Goal: Information Seeking & Learning: Find specific fact

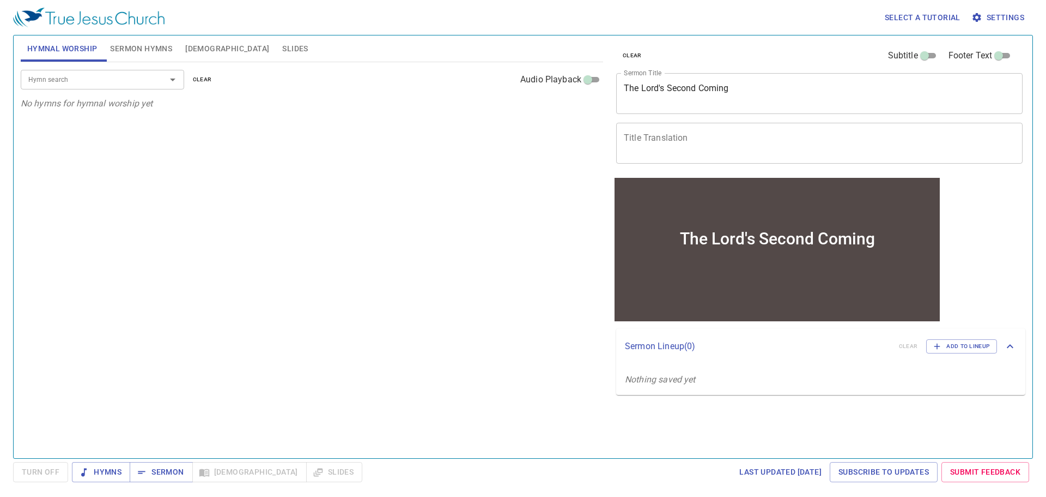
click at [198, 45] on span "Bible" at bounding box center [227, 49] width 84 height 14
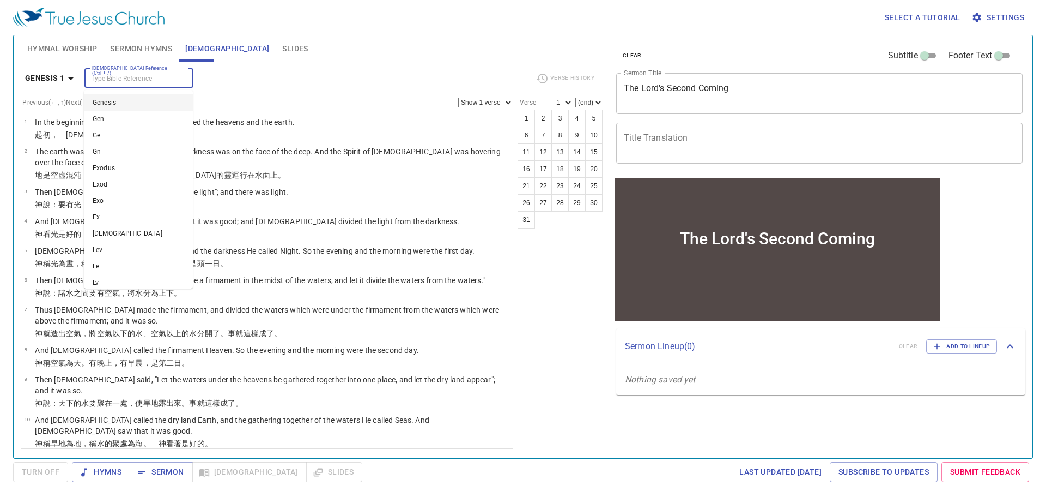
click at [120, 80] on input "Bible Reference (Ctrl + /)" at bounding box center [130, 78] width 84 height 13
click at [108, 101] on li "Acts 2" at bounding box center [138, 102] width 109 height 16
type input "acts 2"
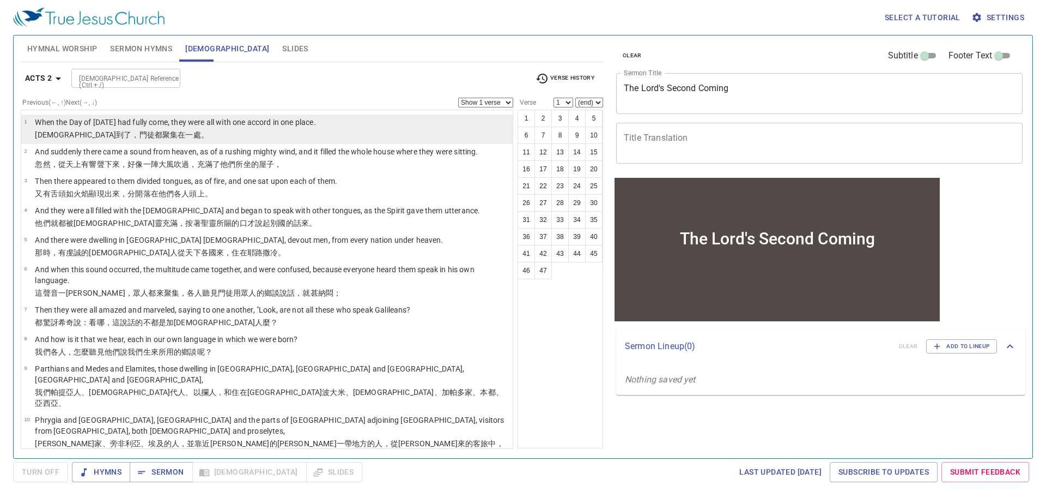
click at [346, 123] on li "1 When the Day of Pentecost had fully come, they were all with one accord in on…" at bounding box center [267, 128] width 492 height 29
